Goal: Task Accomplishment & Management: Use online tool/utility

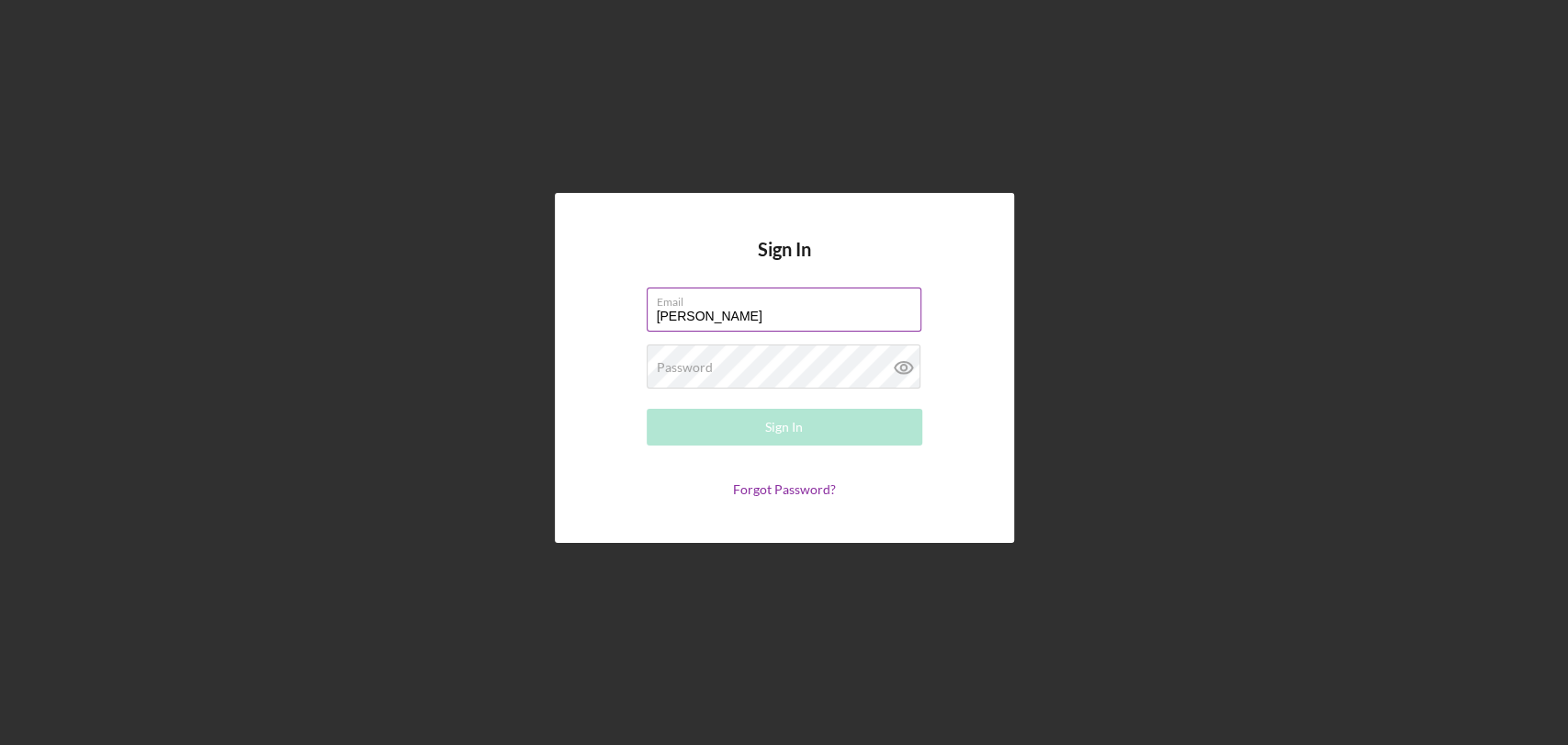
type input "[DOMAIN_NAME][EMAIL_ADDRESS][DOMAIN_NAME]"
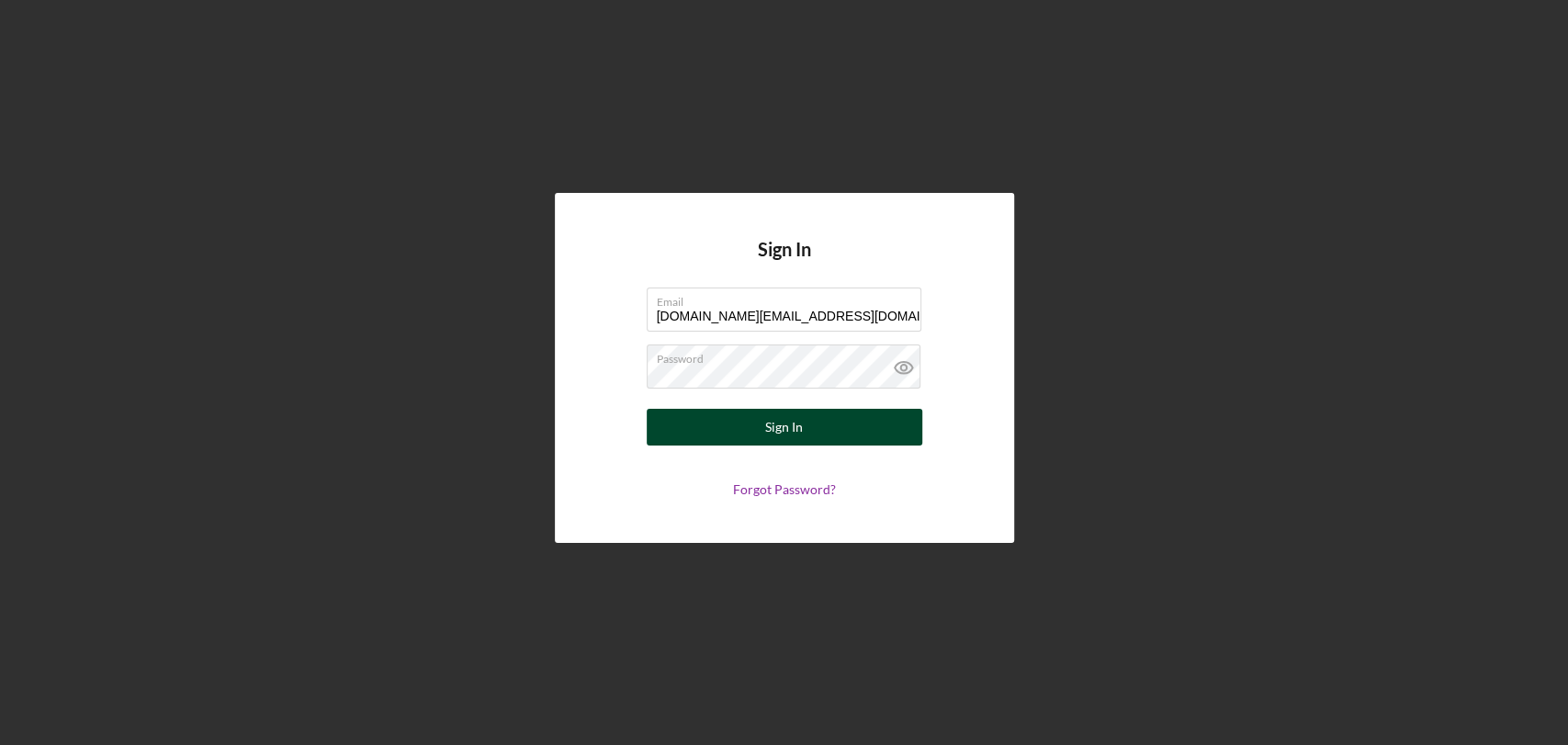
click at [802, 430] on button "Sign In" at bounding box center [784, 427] width 275 height 36
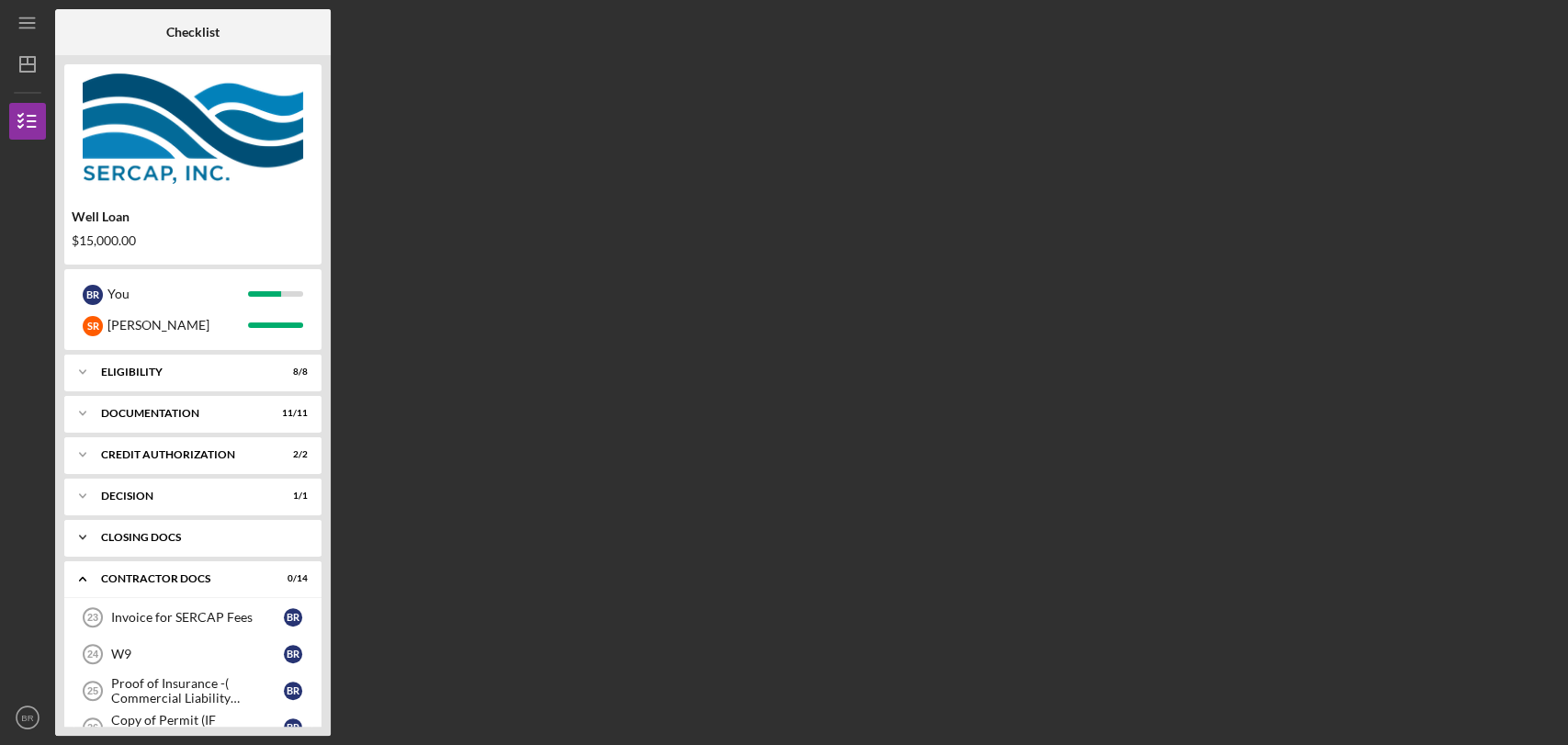
click at [209, 540] on div "CLOSING DOCS" at bounding box center [199, 537] width 197 height 11
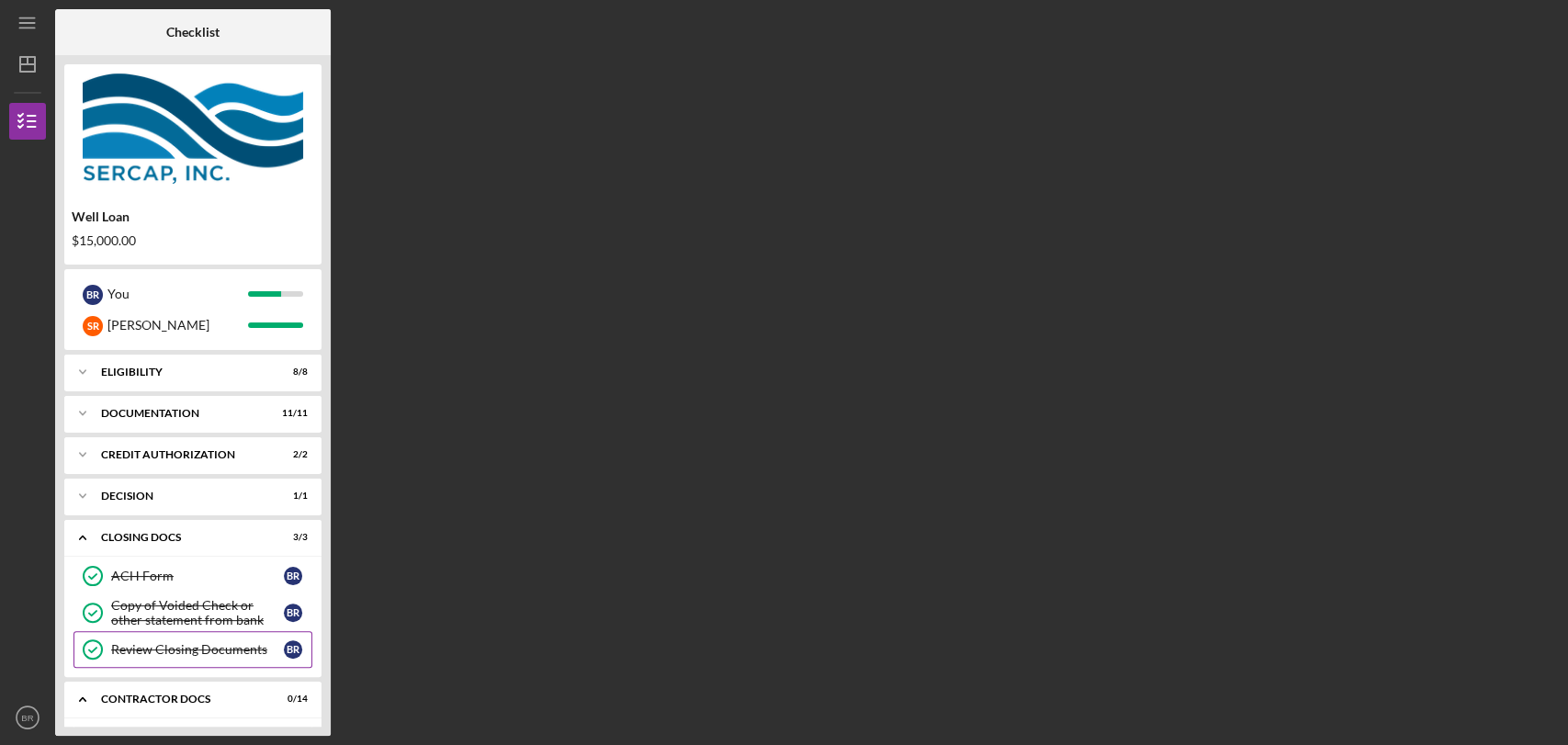
click at [210, 656] on link "Review Closing Documents Review Closing Documents B R" at bounding box center [193, 649] width 239 height 36
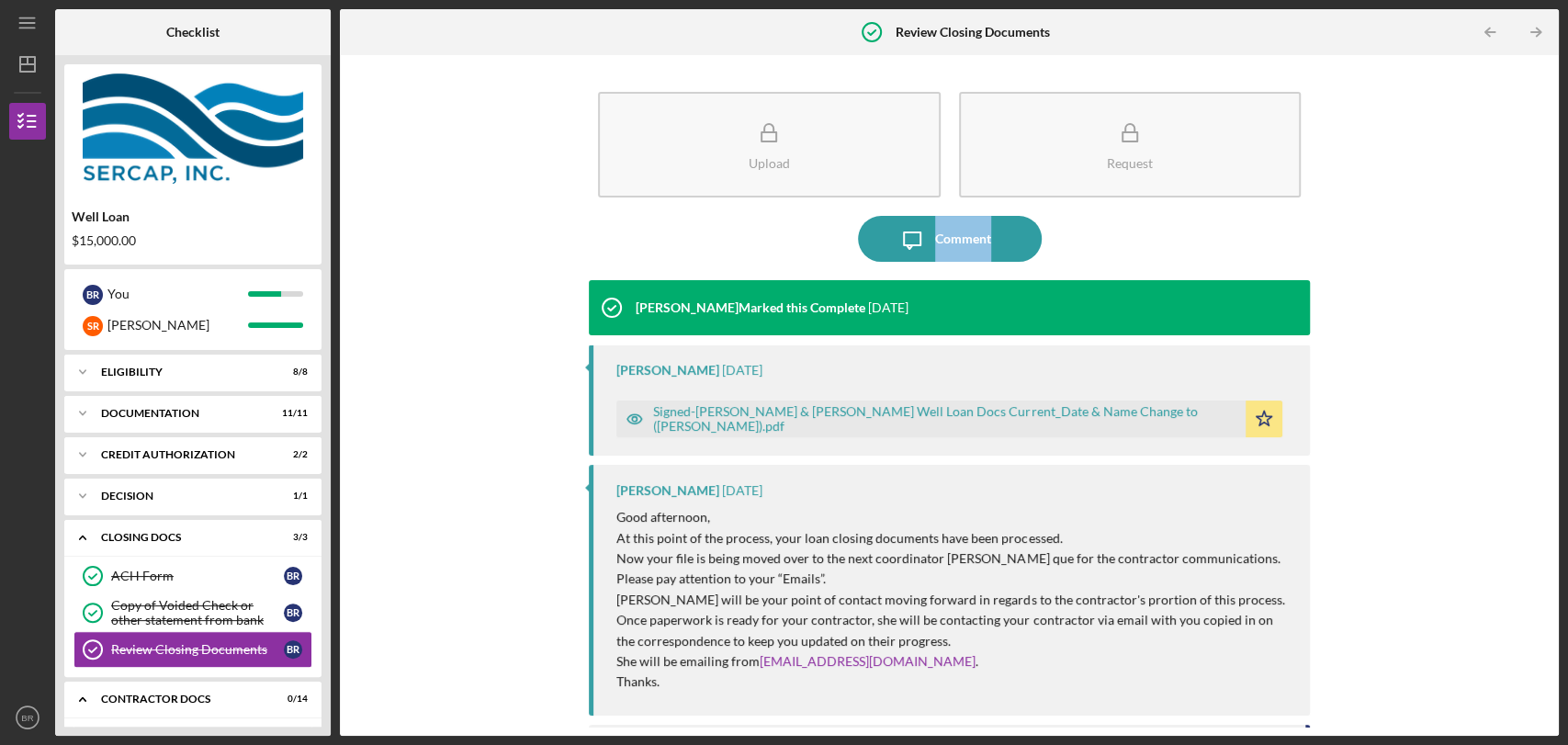
drag, startPoint x: 1549, startPoint y: 142, endPoint x: 1528, endPoint y: 270, distance: 129.7
click at [1528, 270] on div "Upload Request Icon/Message Comment [PERSON_NAME] Marked this Complete [DATE] […" at bounding box center [949, 395] width 1200 height 663
click at [1365, 347] on div "Upload Request Icon/Message Comment [PERSON_NAME] Marked this Complete [DATE] […" at bounding box center [949, 395] width 1200 height 663
drag, startPoint x: 1553, startPoint y: 134, endPoint x: 1553, endPoint y: 243, distance: 109.0
click at [1553, 243] on div "Upload Request Icon/Message Comment [PERSON_NAME] Marked this Complete [DATE] […" at bounding box center [950, 395] width 1219 height 681
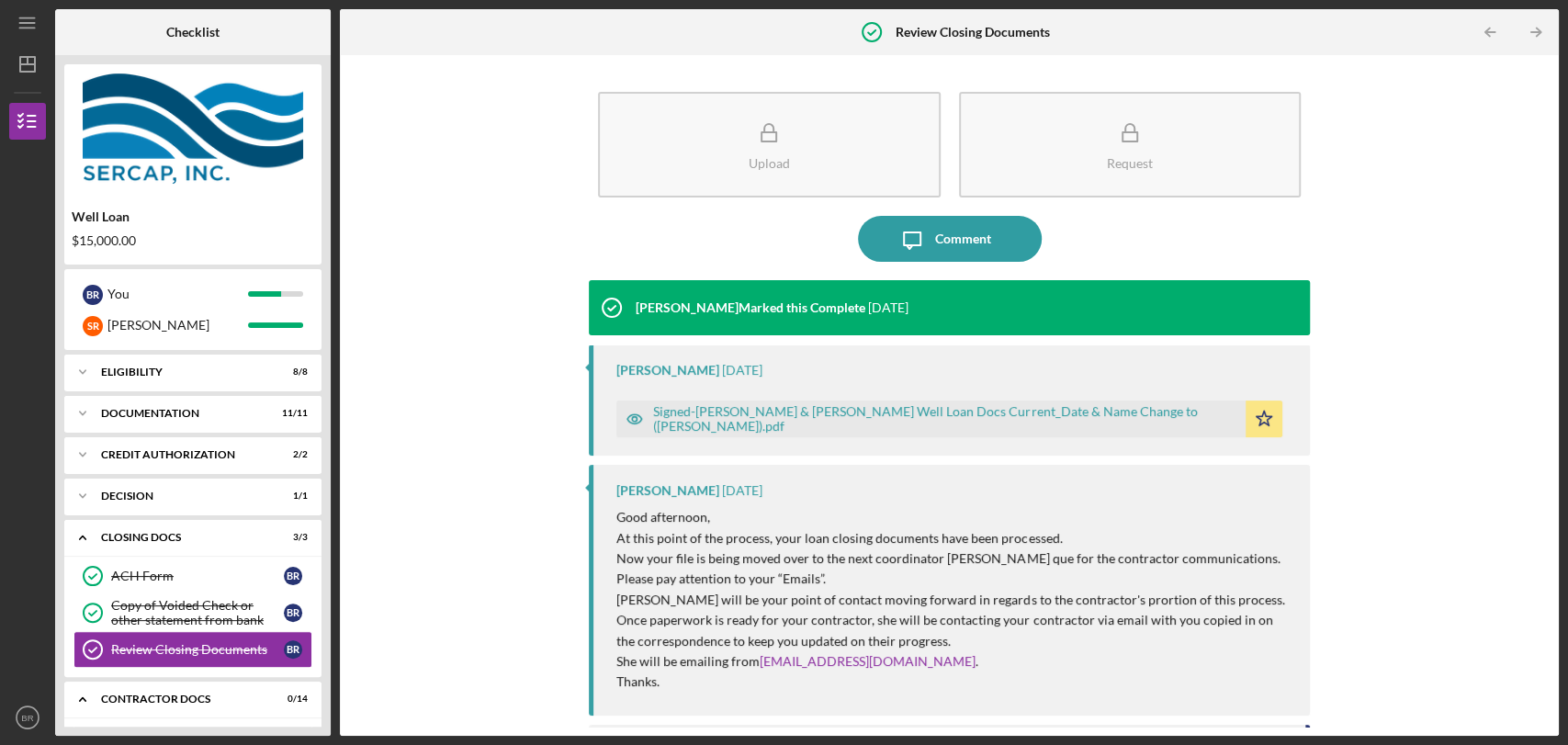
click at [1404, 325] on div "Upload Request Icon/Message Comment [PERSON_NAME] Marked this Complete [DATE] […" at bounding box center [949, 395] width 1200 height 663
drag, startPoint x: 1551, startPoint y: 179, endPoint x: 1559, endPoint y: 270, distance: 91.4
click at [1559, 270] on div "Icon/Menu Review Closing Documents Review Closing Documents Checklist Well Loan…" at bounding box center [784, 372] width 1568 height 745
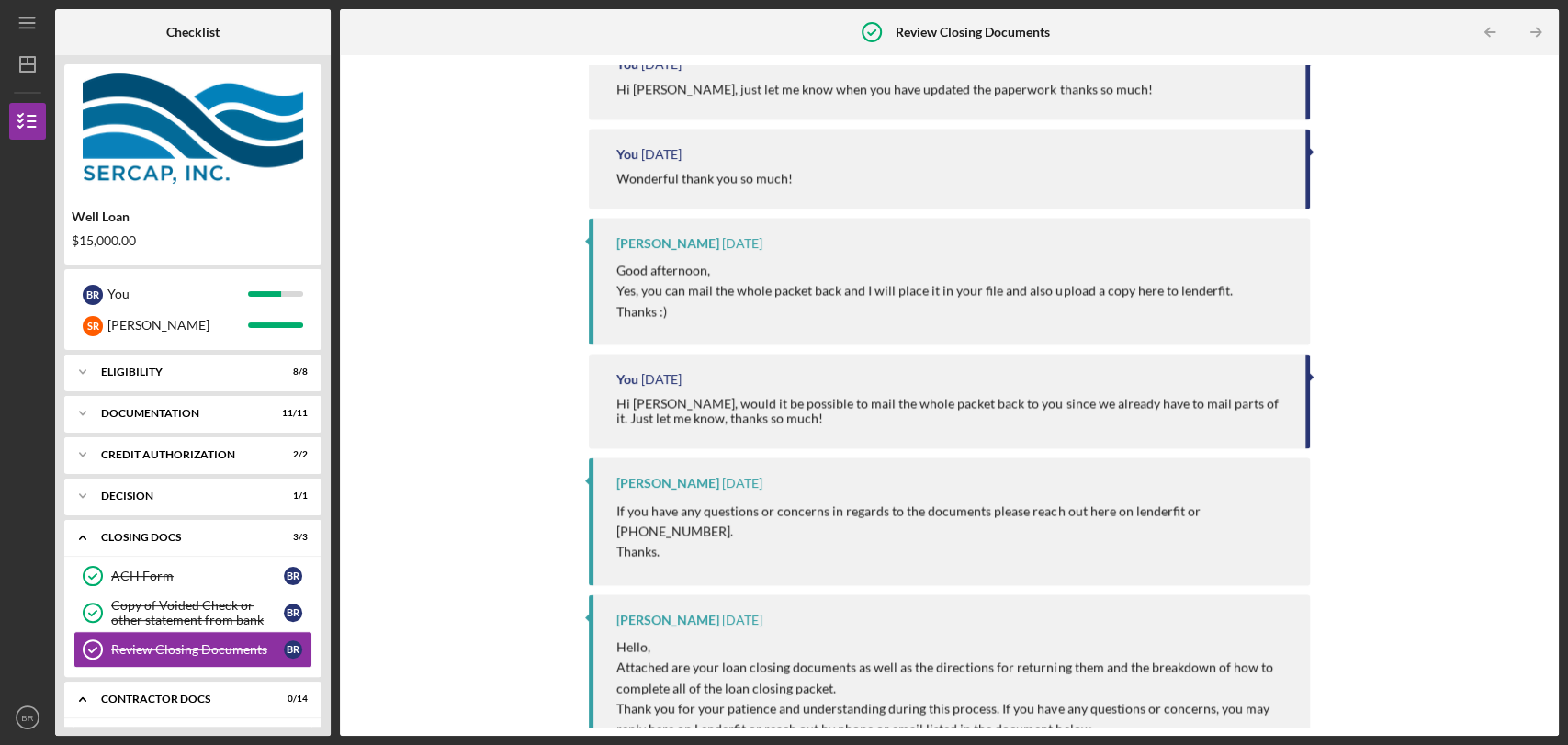
scroll to position [2198, 0]
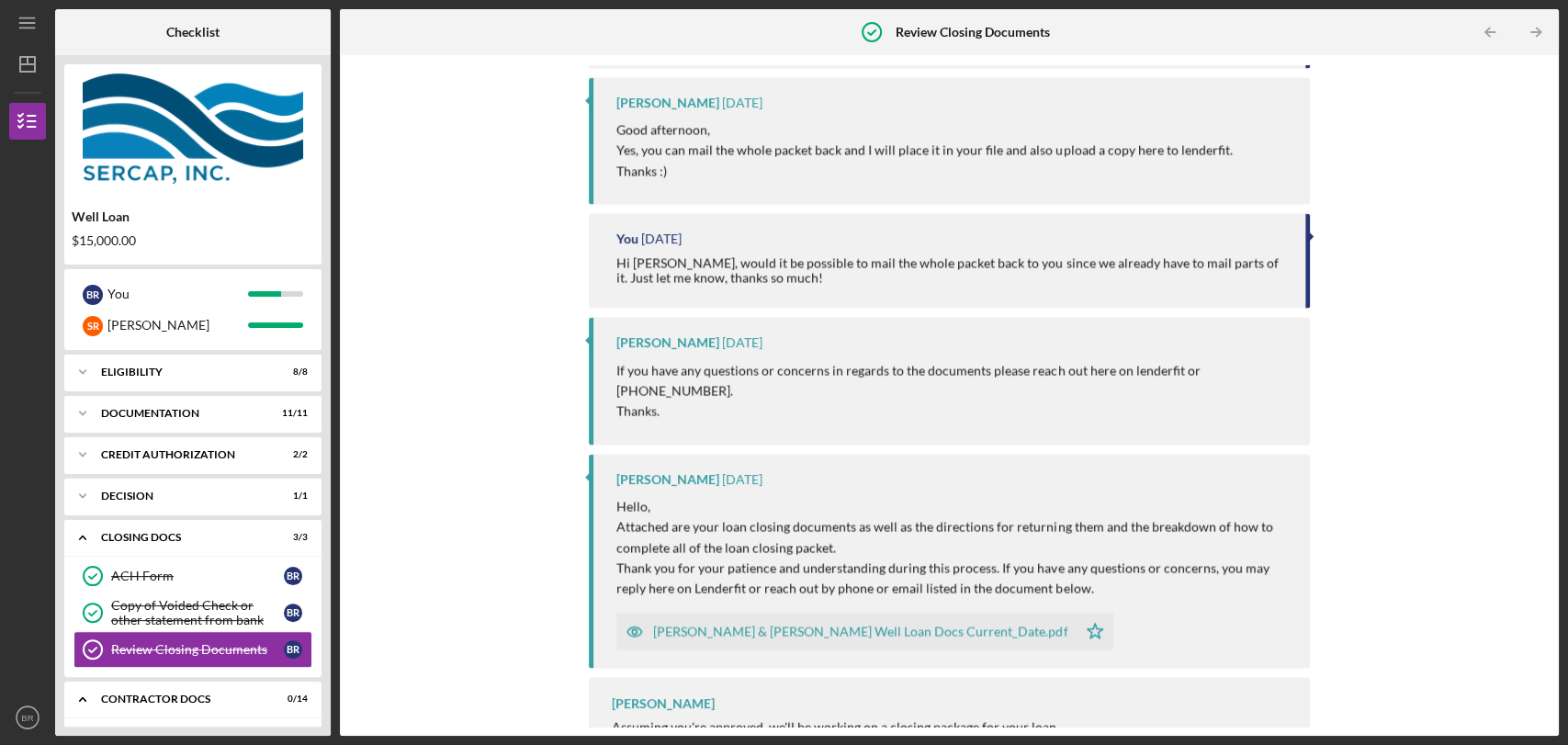
click at [829, 624] on div "[PERSON_NAME] & [PERSON_NAME] Well Loan Docs Current_Date.pdf" at bounding box center [860, 631] width 414 height 14
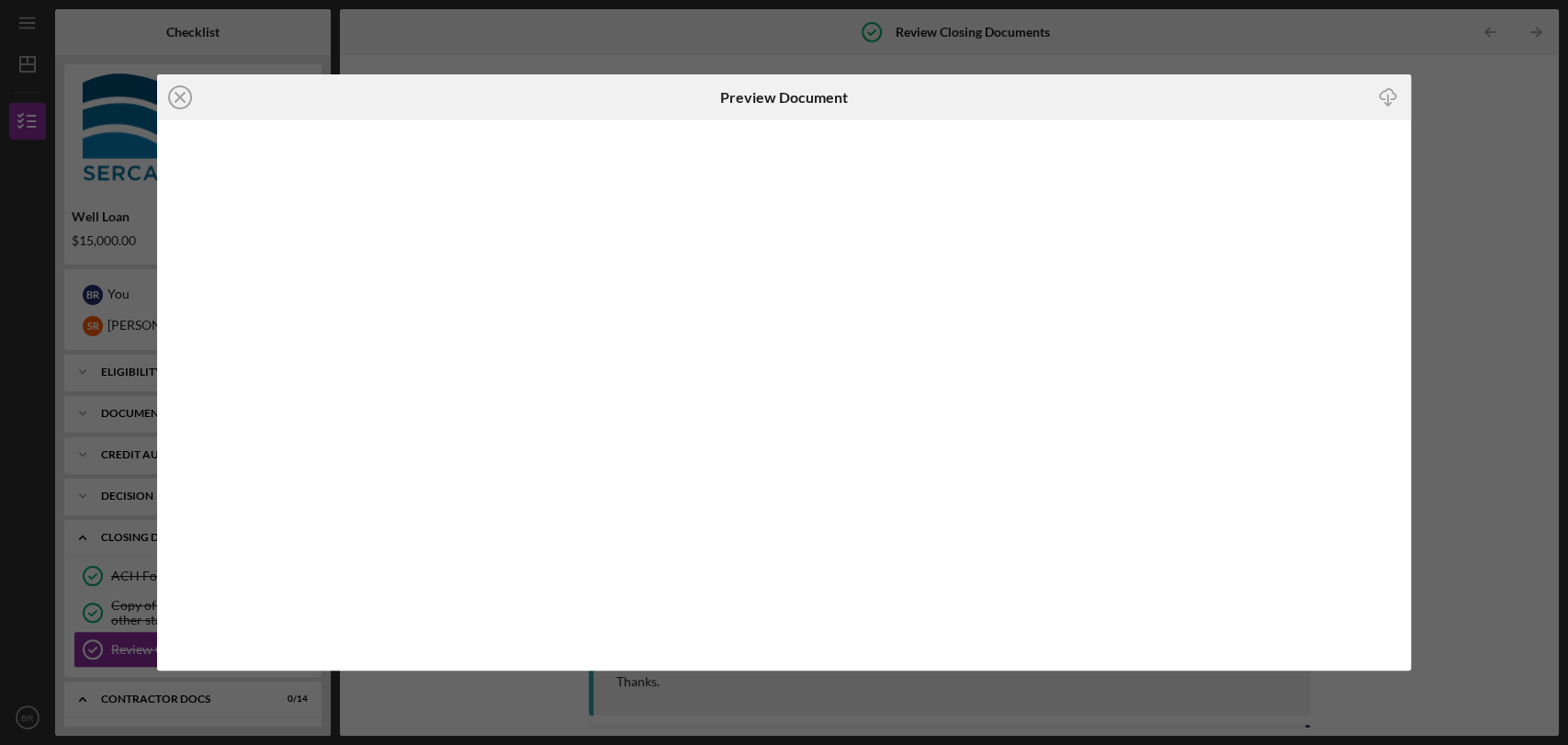
scroll to position [2198, 0]
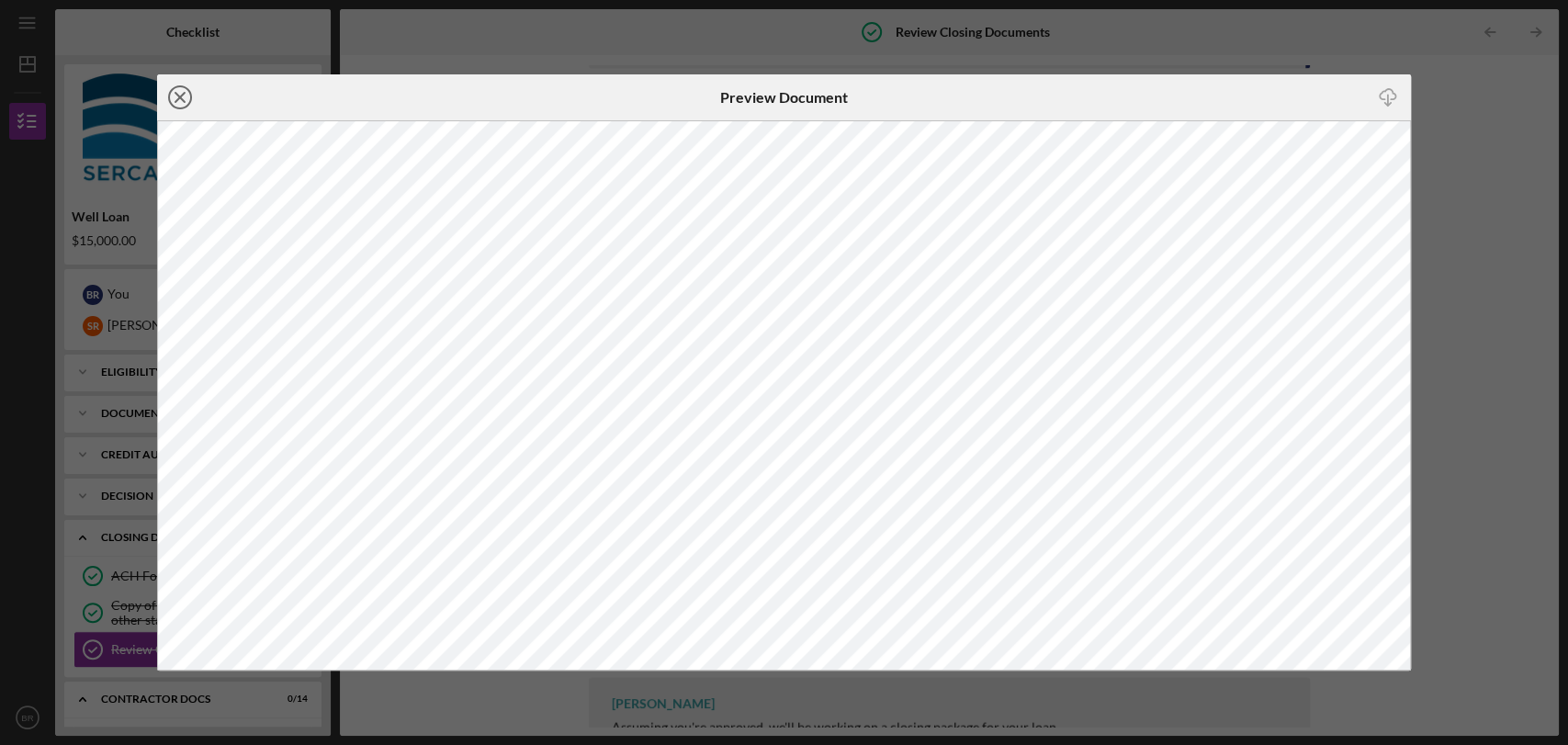
click at [184, 98] on icon "Icon/Close" at bounding box center [180, 98] width 46 height 46
